Goal: Task Accomplishment & Management: Manage account settings

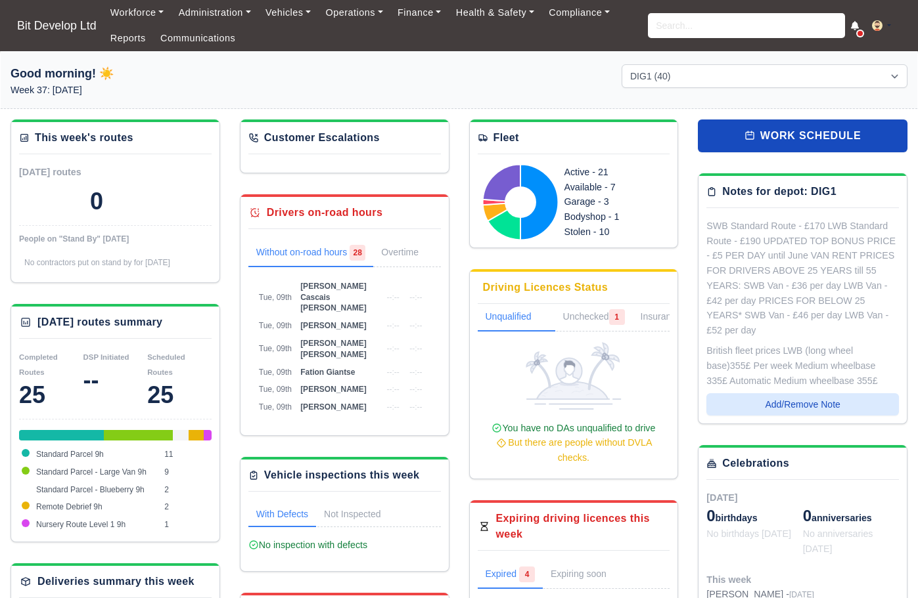
select select "2"
click at [196, 38] on link "Communications" at bounding box center [198, 39] width 90 height 26
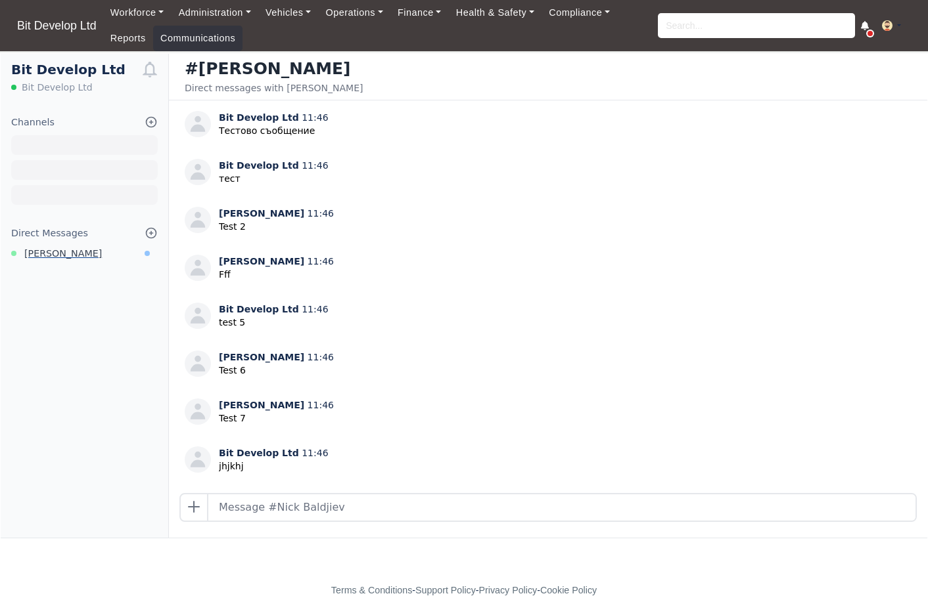
click at [51, 253] on span "Nick Baldjiev" at bounding box center [63, 253] width 78 height 15
click at [133, 35] on link "Reports" at bounding box center [128, 39] width 50 height 26
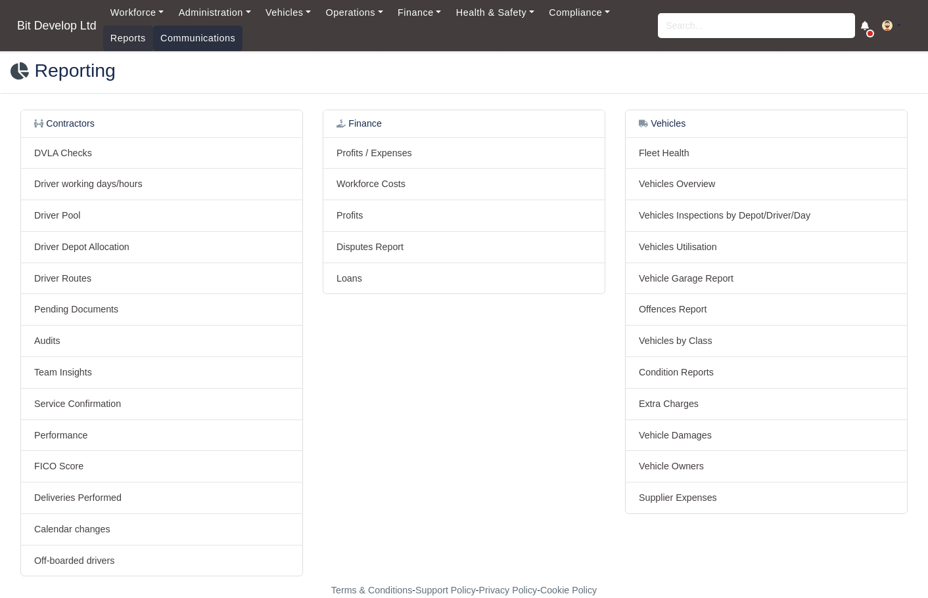
click at [205, 34] on link "Communications" at bounding box center [198, 39] width 90 height 26
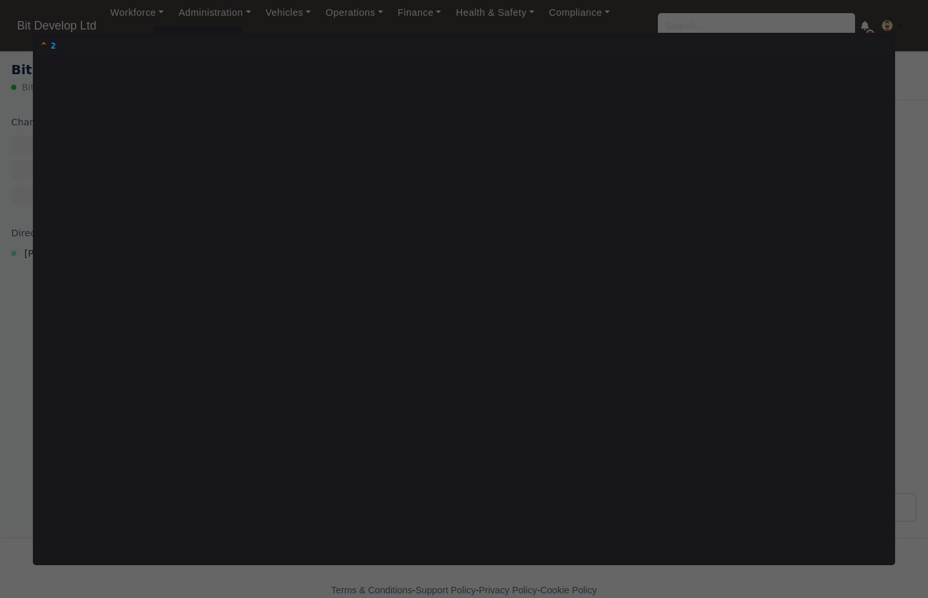
click at [903, 250] on div at bounding box center [464, 299] width 928 height 598
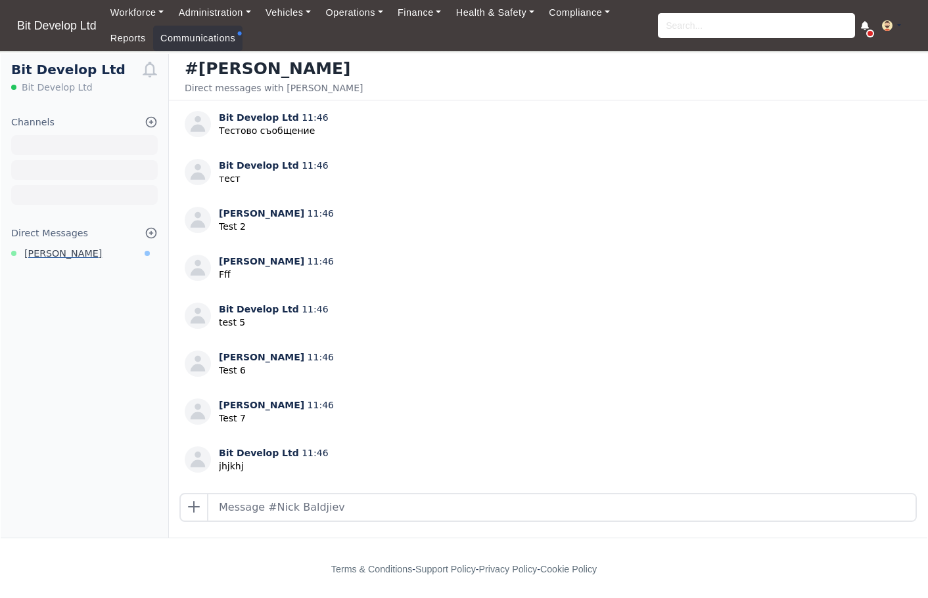
click at [67, 256] on span "[PERSON_NAME]" at bounding box center [63, 253] width 78 height 15
click at [56, 254] on span "[PERSON_NAME]" at bounding box center [63, 253] width 78 height 15
click at [125, 39] on link "Reports" at bounding box center [128, 39] width 50 height 26
click at [116, 37] on link "Reports" at bounding box center [128, 39] width 50 height 26
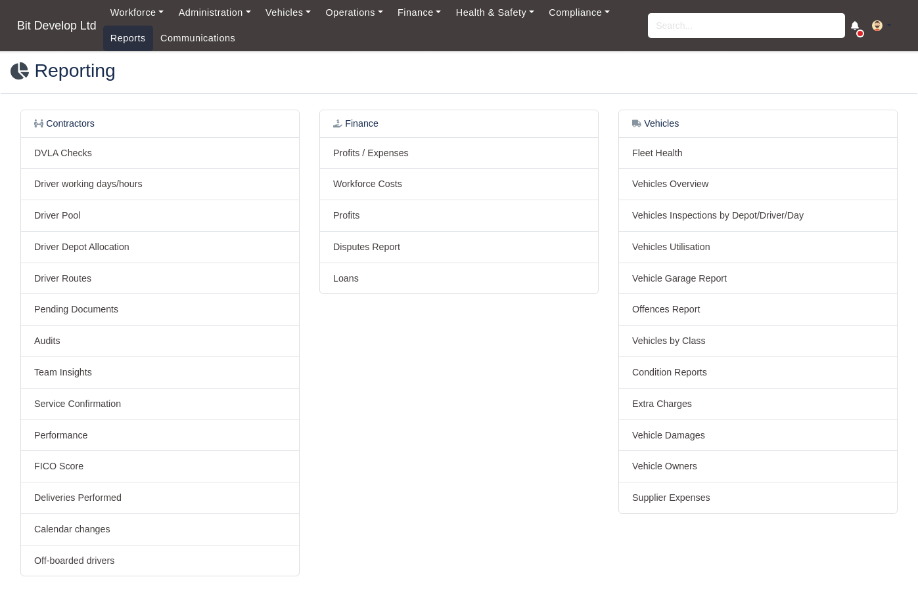
click at [129, 43] on link "Reports" at bounding box center [128, 39] width 50 height 26
click at [216, 37] on link "Communications" at bounding box center [198, 39] width 90 height 26
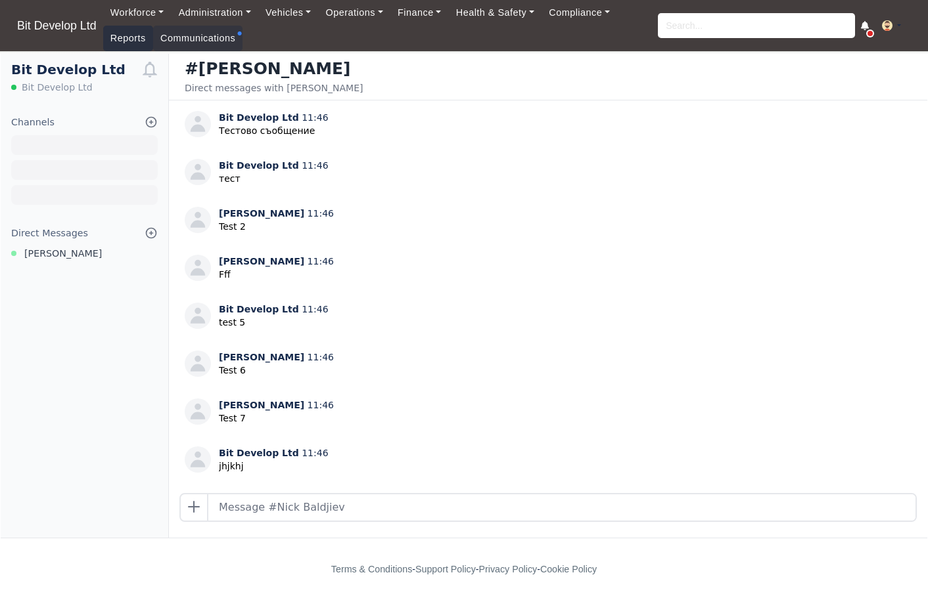
click at [125, 34] on link "Reports" at bounding box center [128, 39] width 50 height 26
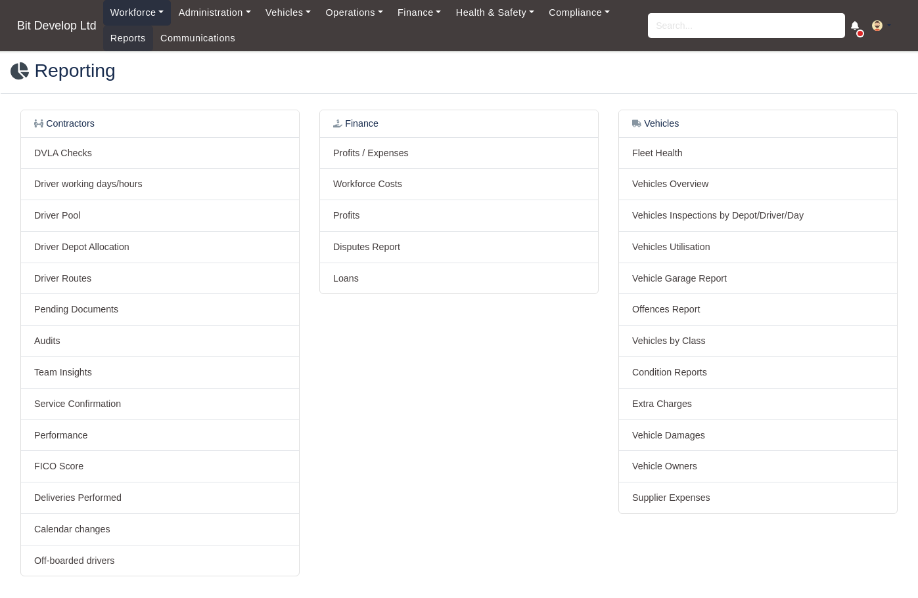
click at [129, 16] on link "Workforce" at bounding box center [137, 13] width 68 height 26
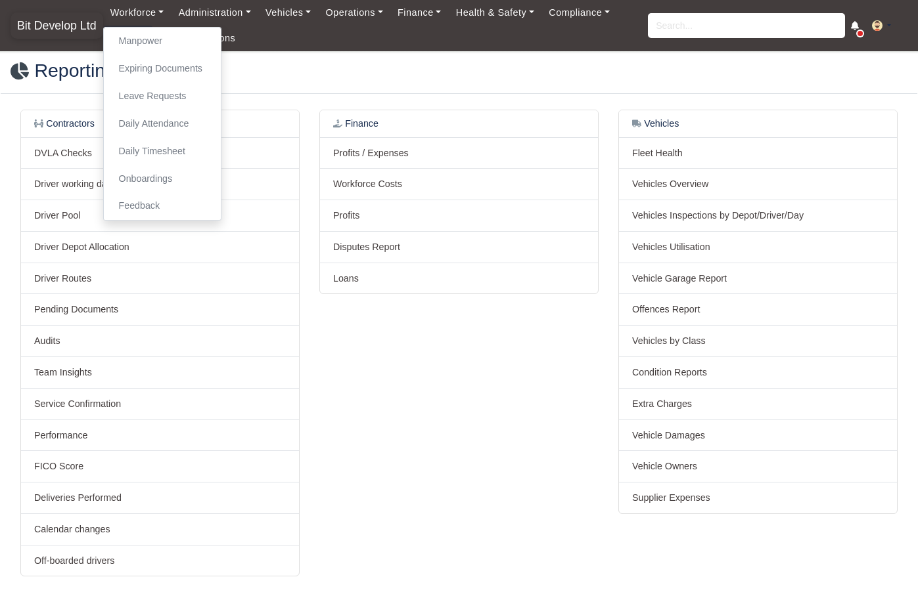
click at [60, 32] on span "Bit Develop Ltd" at bounding box center [57, 25] width 93 height 26
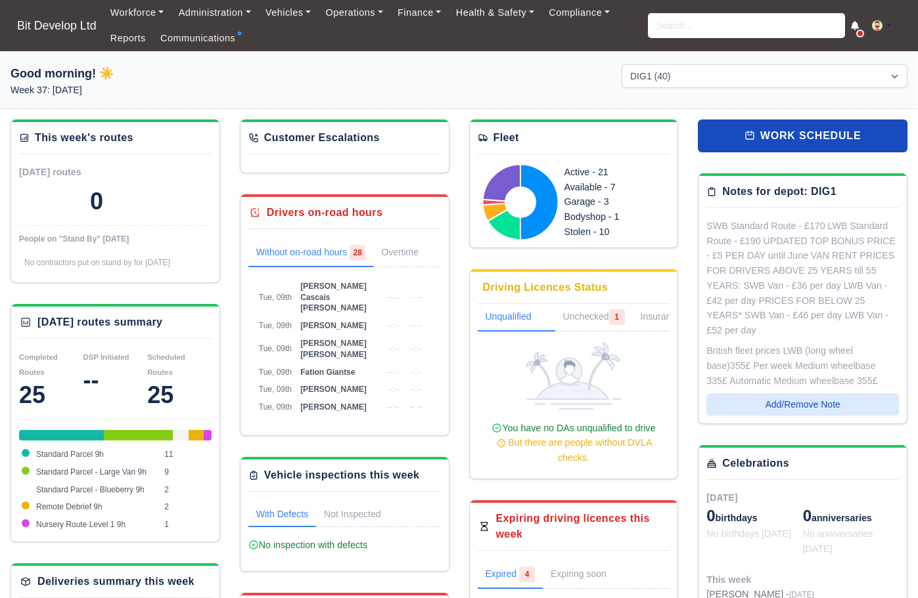
select select "2"
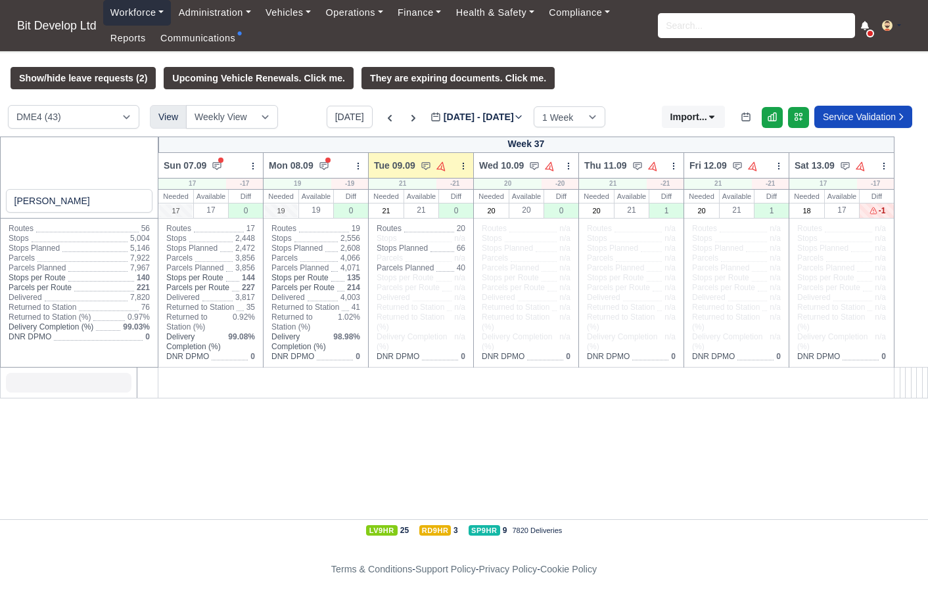
click at [146, 12] on link "Workforce" at bounding box center [137, 13] width 68 height 26
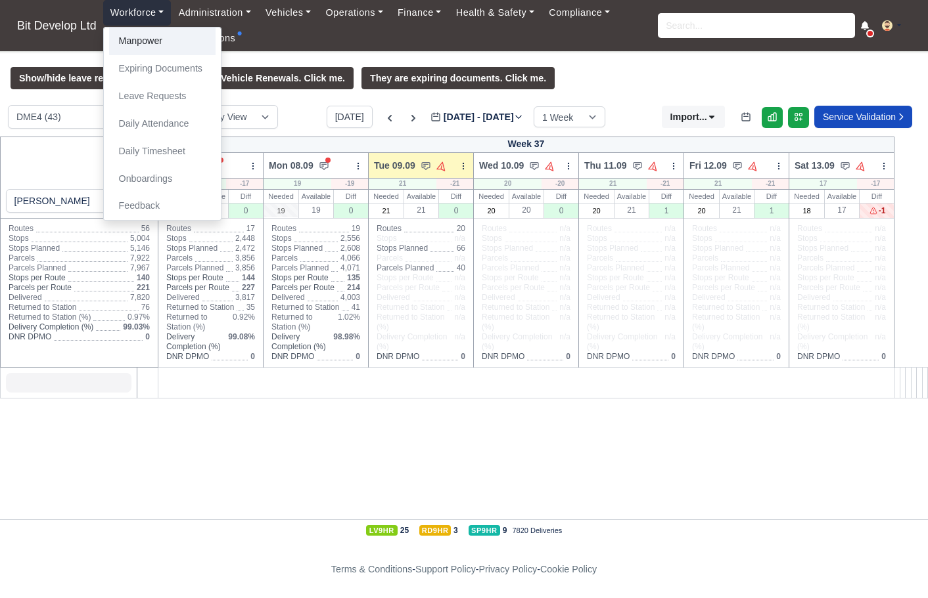
click at [146, 43] on link "Manpower" at bounding box center [162, 42] width 106 height 28
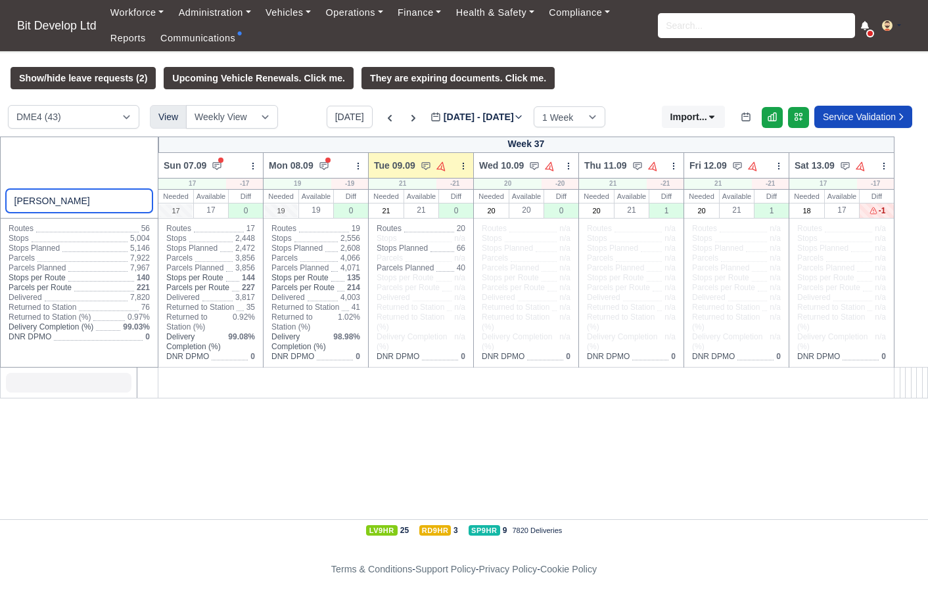
click at [46, 206] on input "nick" at bounding box center [79, 201] width 147 height 24
type input "nick"
select select "3"
type input "n"
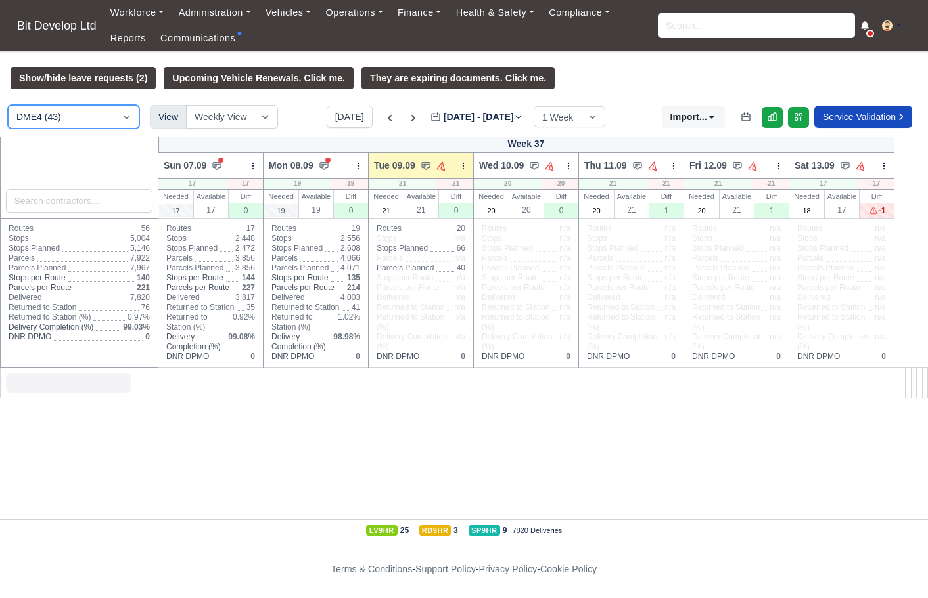
click at [113, 123] on select "DME4 (43) DIG1 (41) YODEL - BASILDON (1)" at bounding box center [73, 117] width 131 height 24
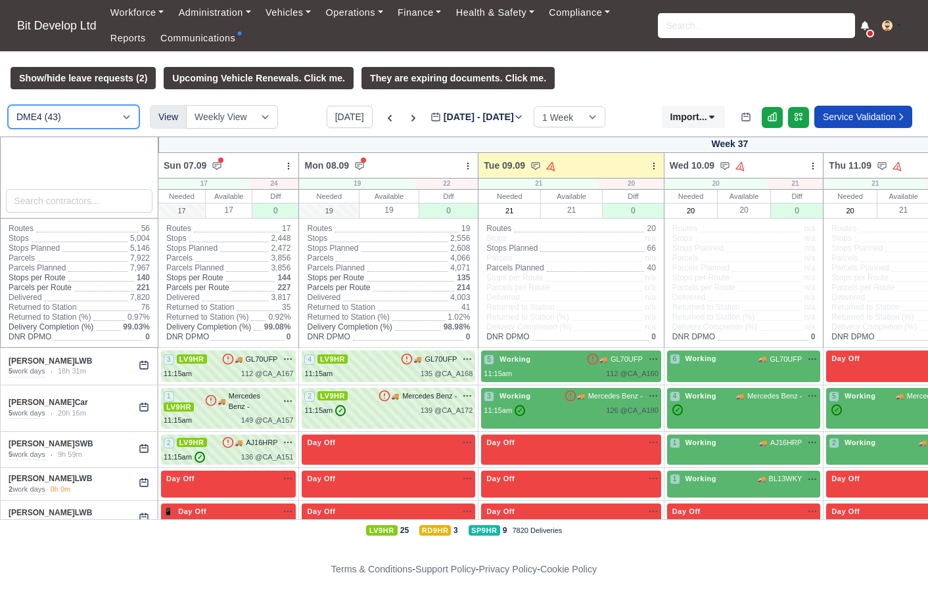
select select "2"
click at [8, 107] on select "DME4 (43) DIG1 (41) YODEL - BASILDON (1)" at bounding box center [73, 117] width 131 height 24
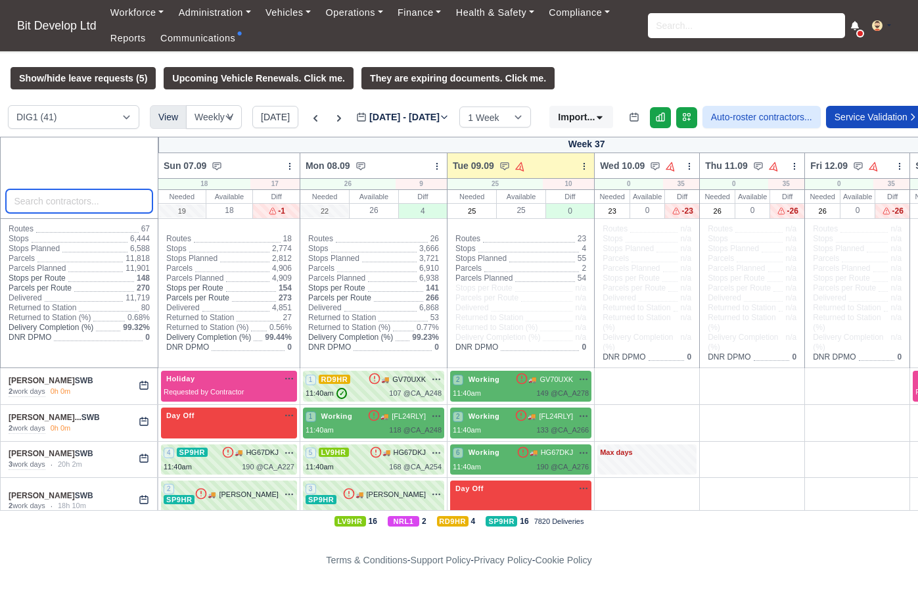
click at [64, 202] on input "search" at bounding box center [79, 201] width 147 height 24
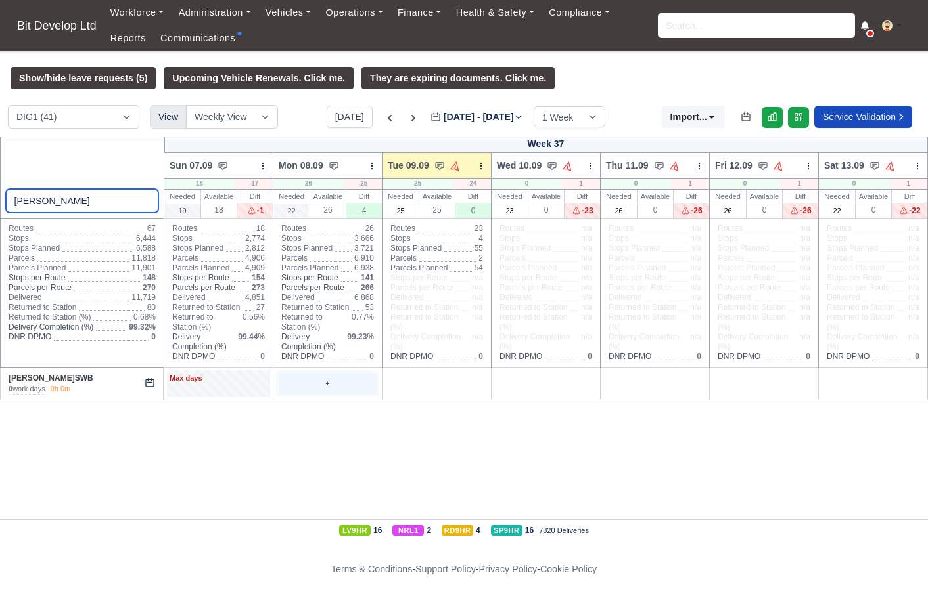
type input "nick"
click at [336, 383] on div "+" at bounding box center [328, 384] width 98 height 22
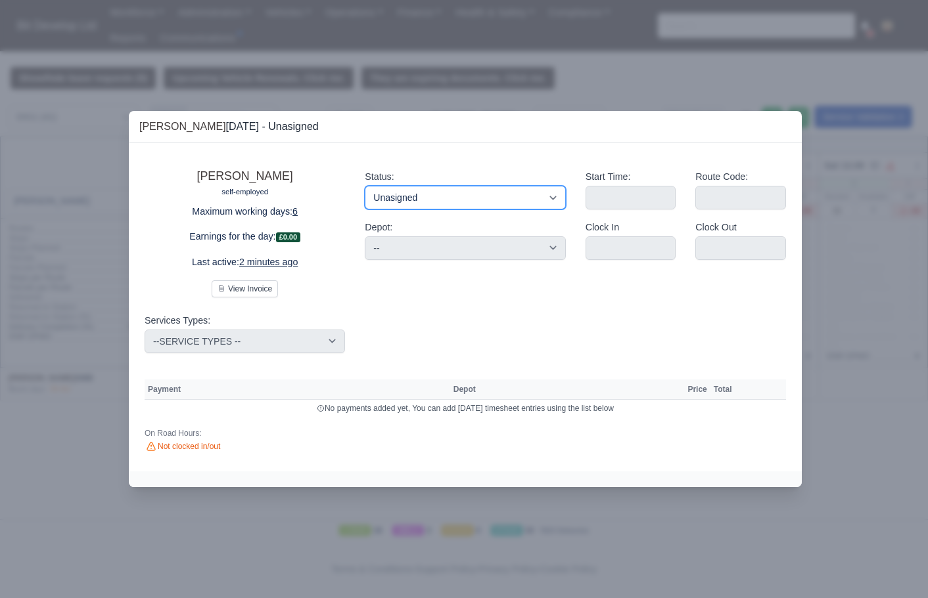
click at [491, 194] on select "Working Day Off Stand By Holiday Other Depot In Office OSM Ridealong Nursery 1 …" at bounding box center [465, 198] width 200 height 24
select select "Available"
click at [365, 186] on select "Working Day Off Stand By Holiday Other Depot In Office OSM Ridealong Nursery 1 …" at bounding box center [465, 198] width 200 height 24
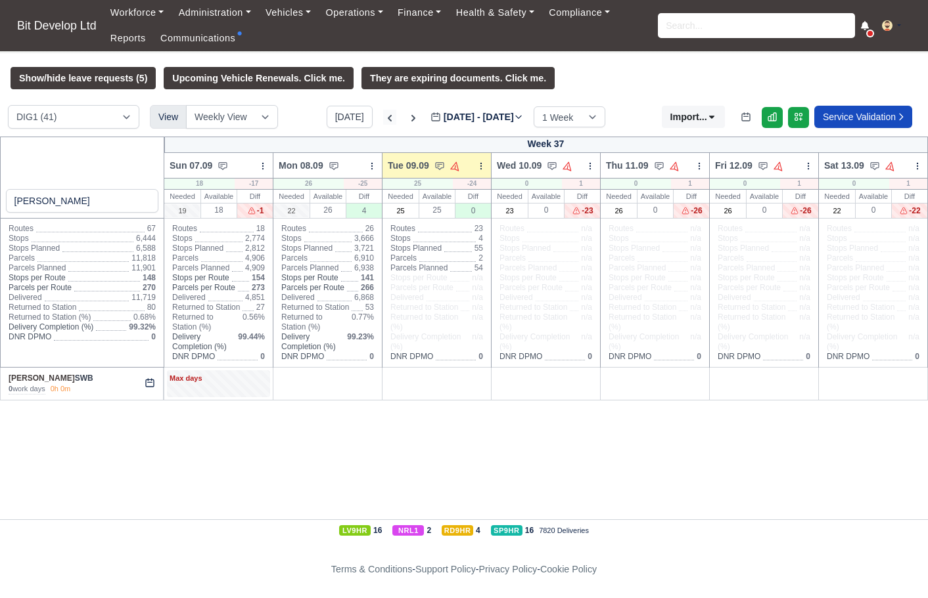
click at [383, 123] on icon at bounding box center [389, 118] width 13 height 13
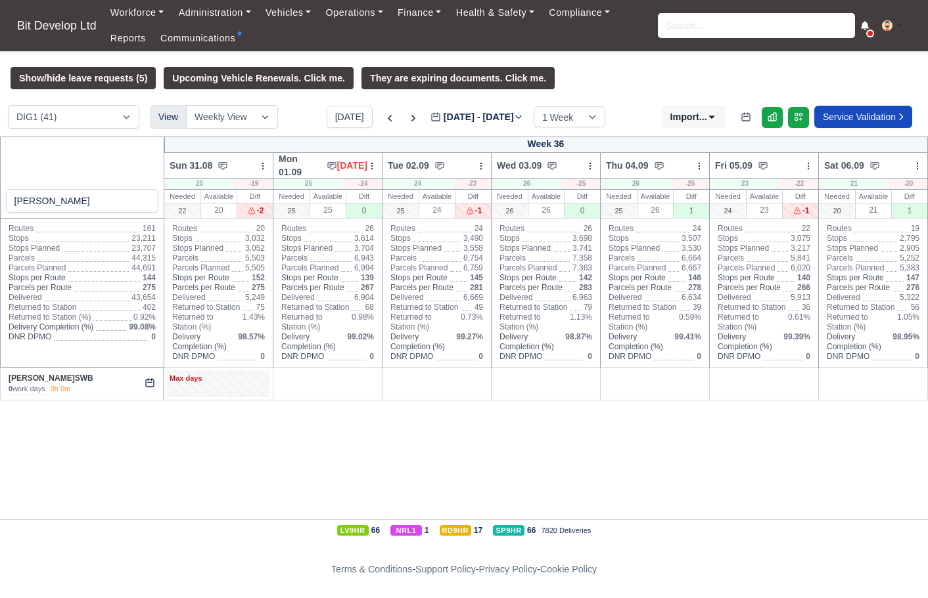
drag, startPoint x: 376, startPoint y: 120, endPoint x: 377, endPoint y: 130, distance: 9.9
click at [383, 120] on icon at bounding box center [389, 118] width 13 height 13
click at [388, 120] on icon at bounding box center [390, 118] width 4 height 7
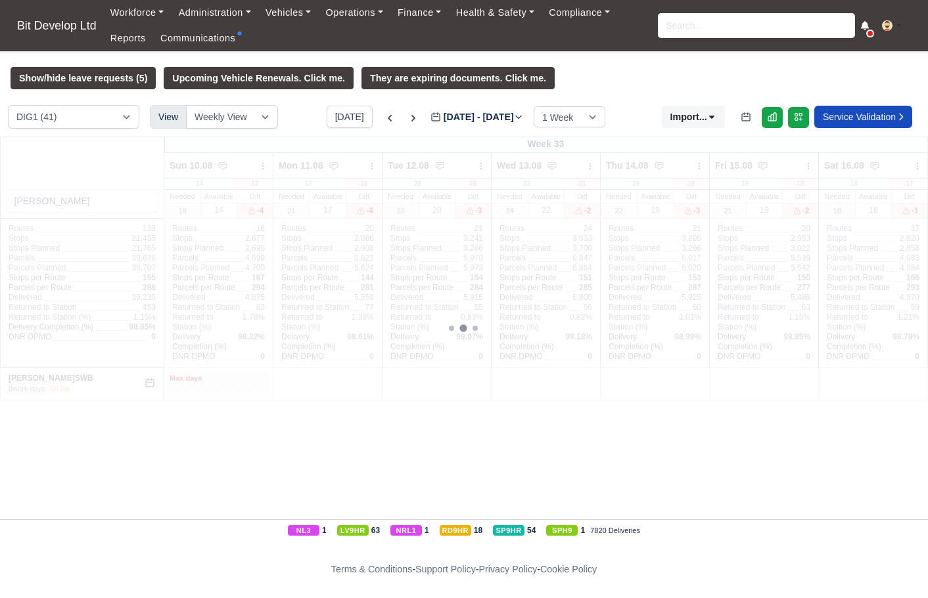
type input "2025-08-05"
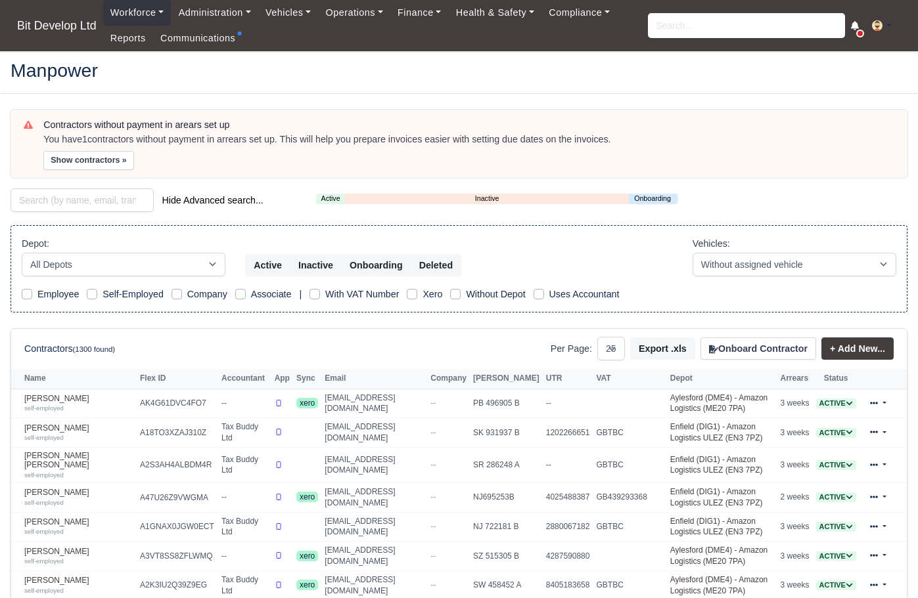
select select "25"
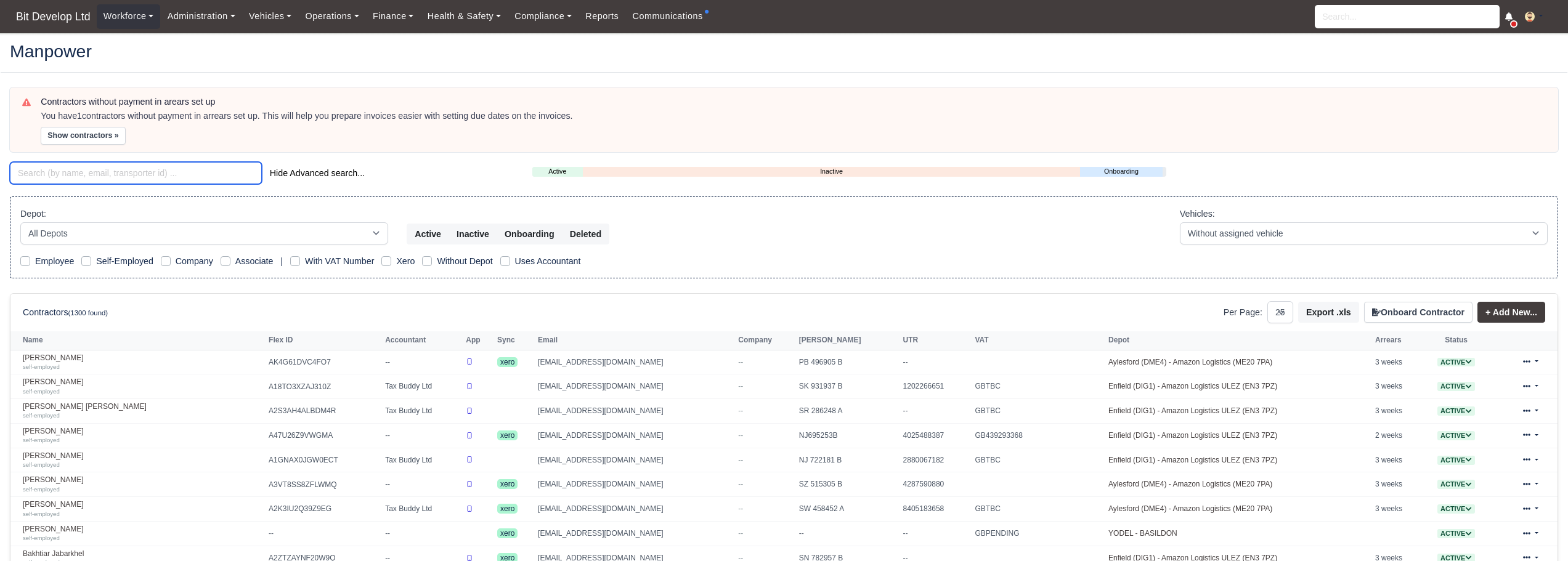
click at [82, 177] on input "search" at bounding box center [136, 174] width 252 height 23
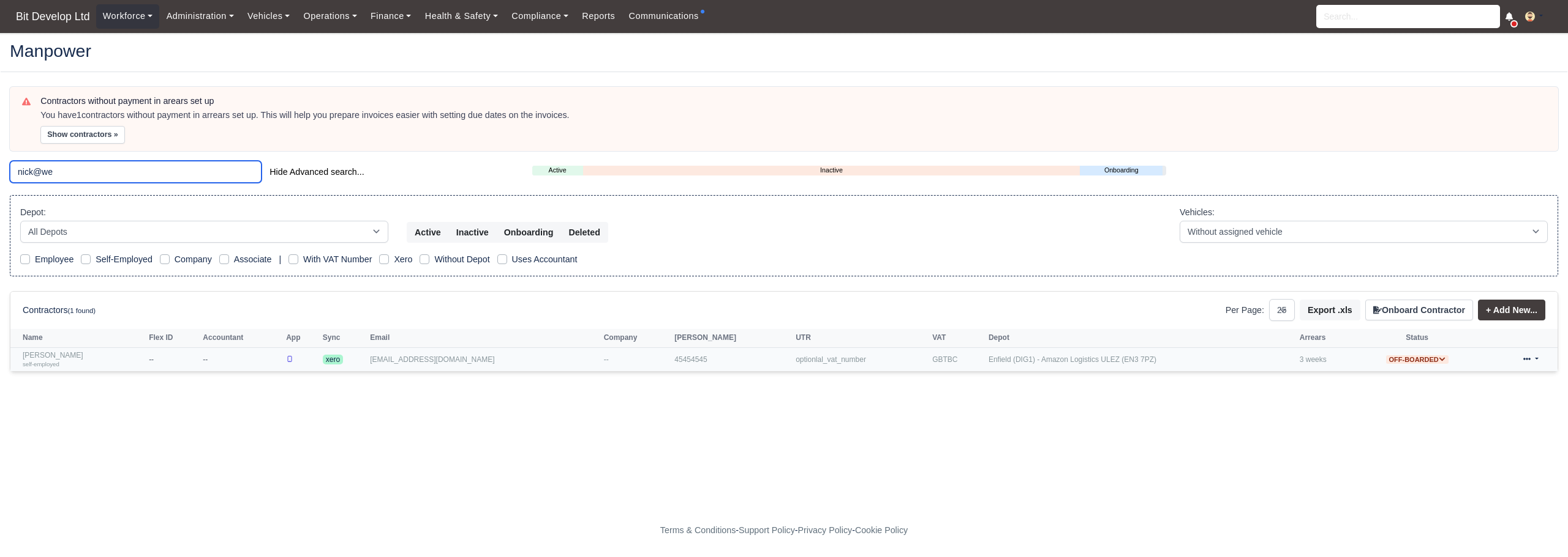
type input "nick@we"
click at [855, 361] on icon at bounding box center [1442, 360] width 6 height 4
click at [855, 375] on form "Activate" at bounding box center [1407, 376] width 116 height 20
click at [855, 359] on icon at bounding box center [1441, 359] width 7 height 7
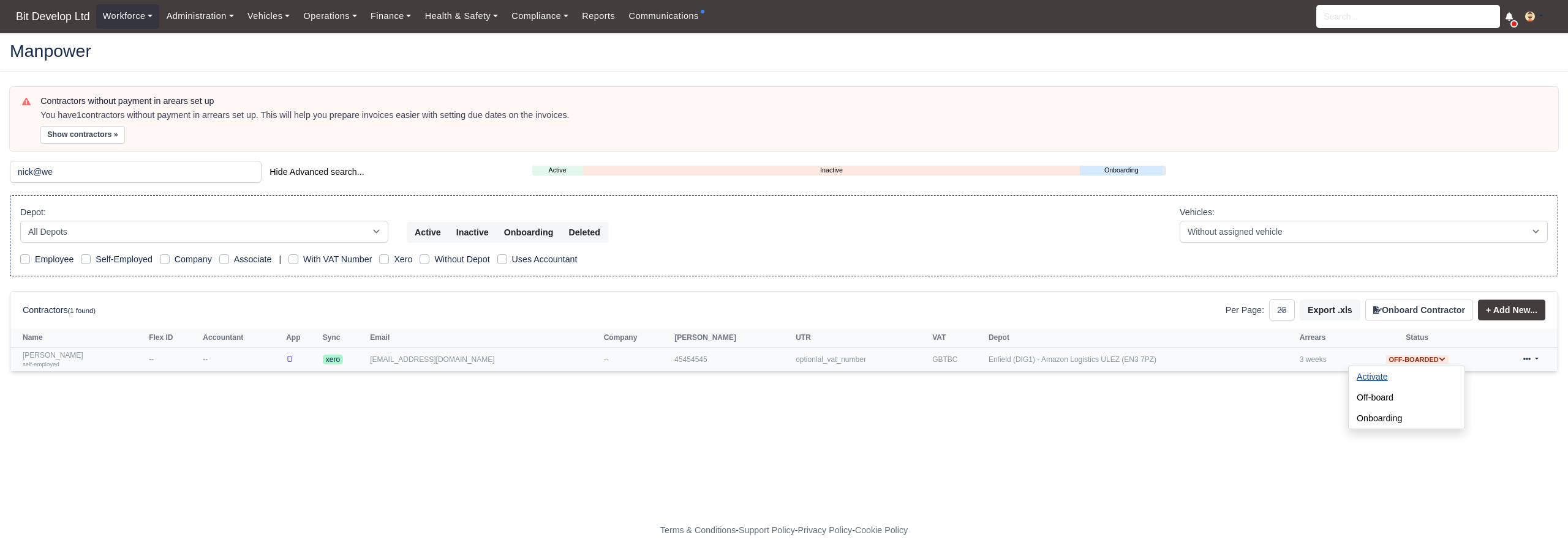
click at [855, 375] on button "Activate" at bounding box center [1372, 376] width 48 height 20
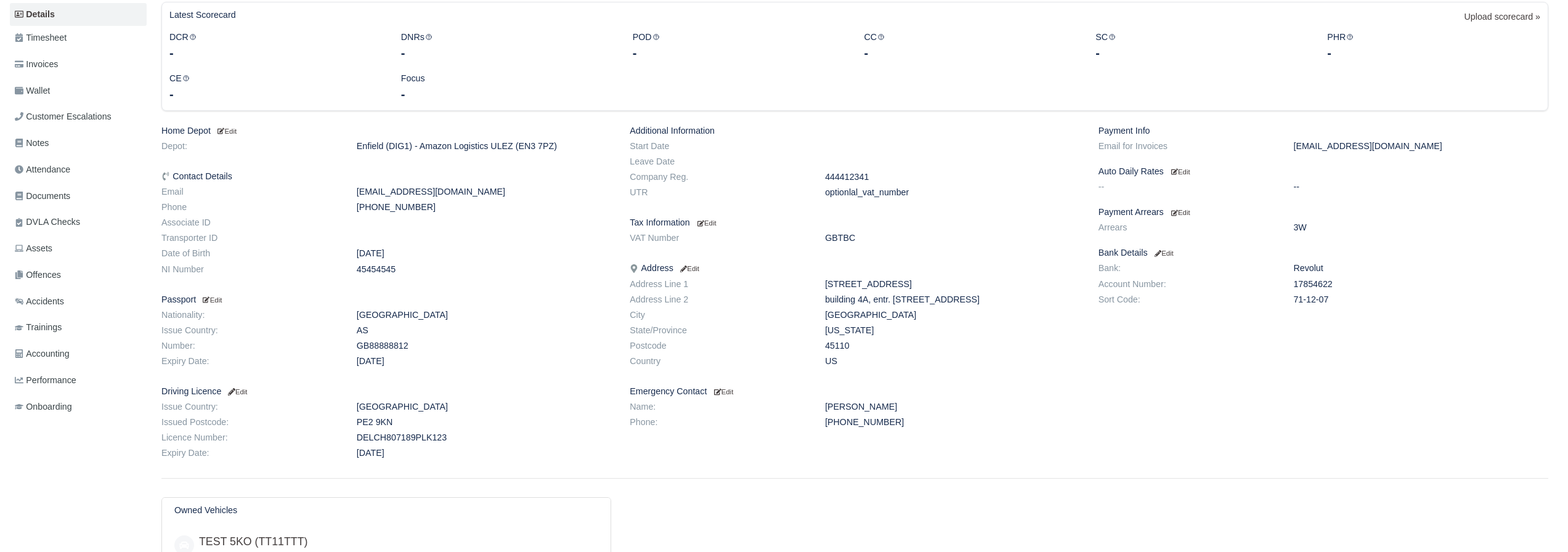
scroll to position [110, 0]
